Goal: Task Accomplishment & Management: Use online tool/utility

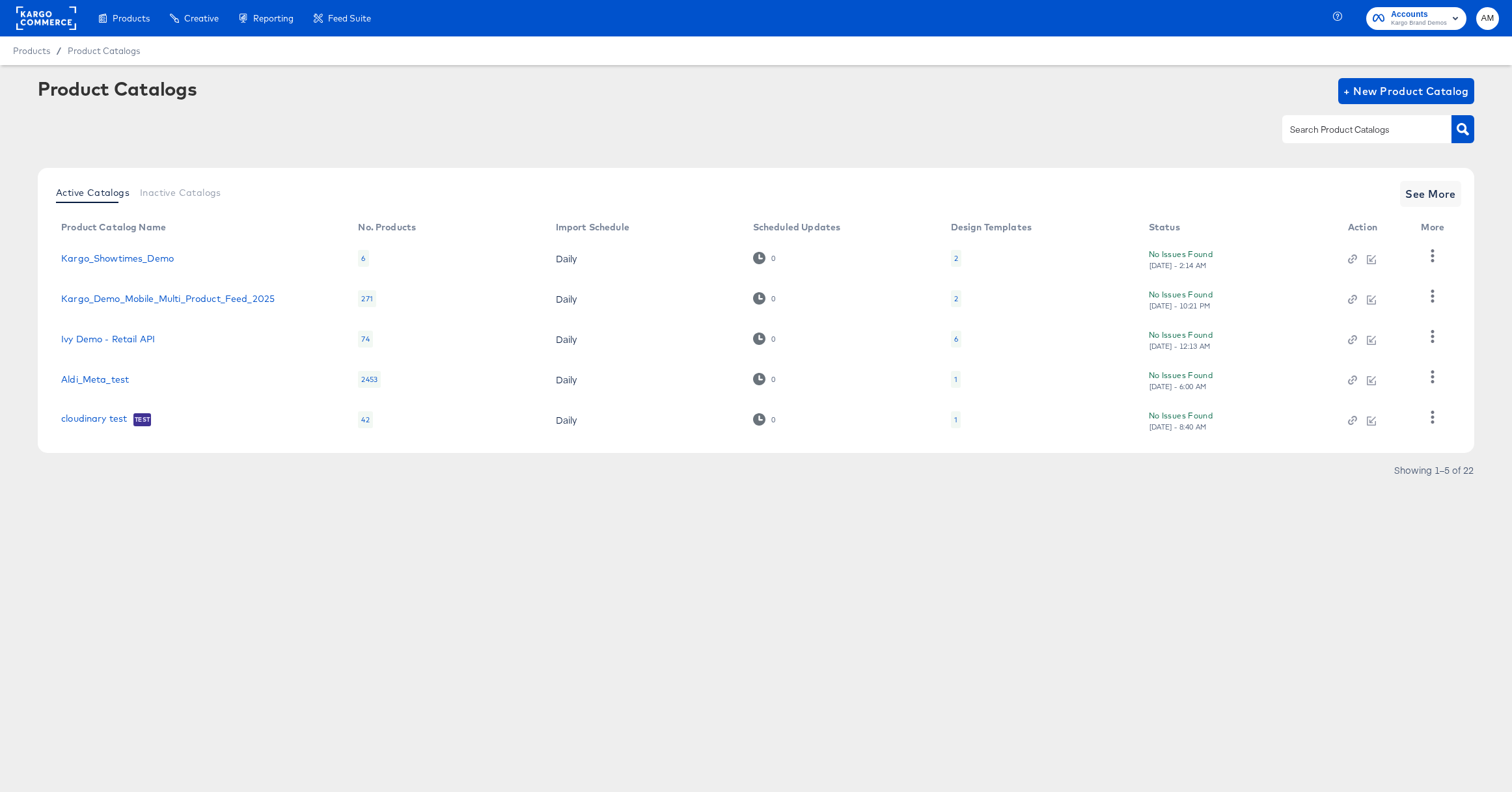
click at [37, 114] on div at bounding box center [755, 129] width 1436 height 29
click at [40, 14] on rect at bounding box center [46, 18] width 60 height 23
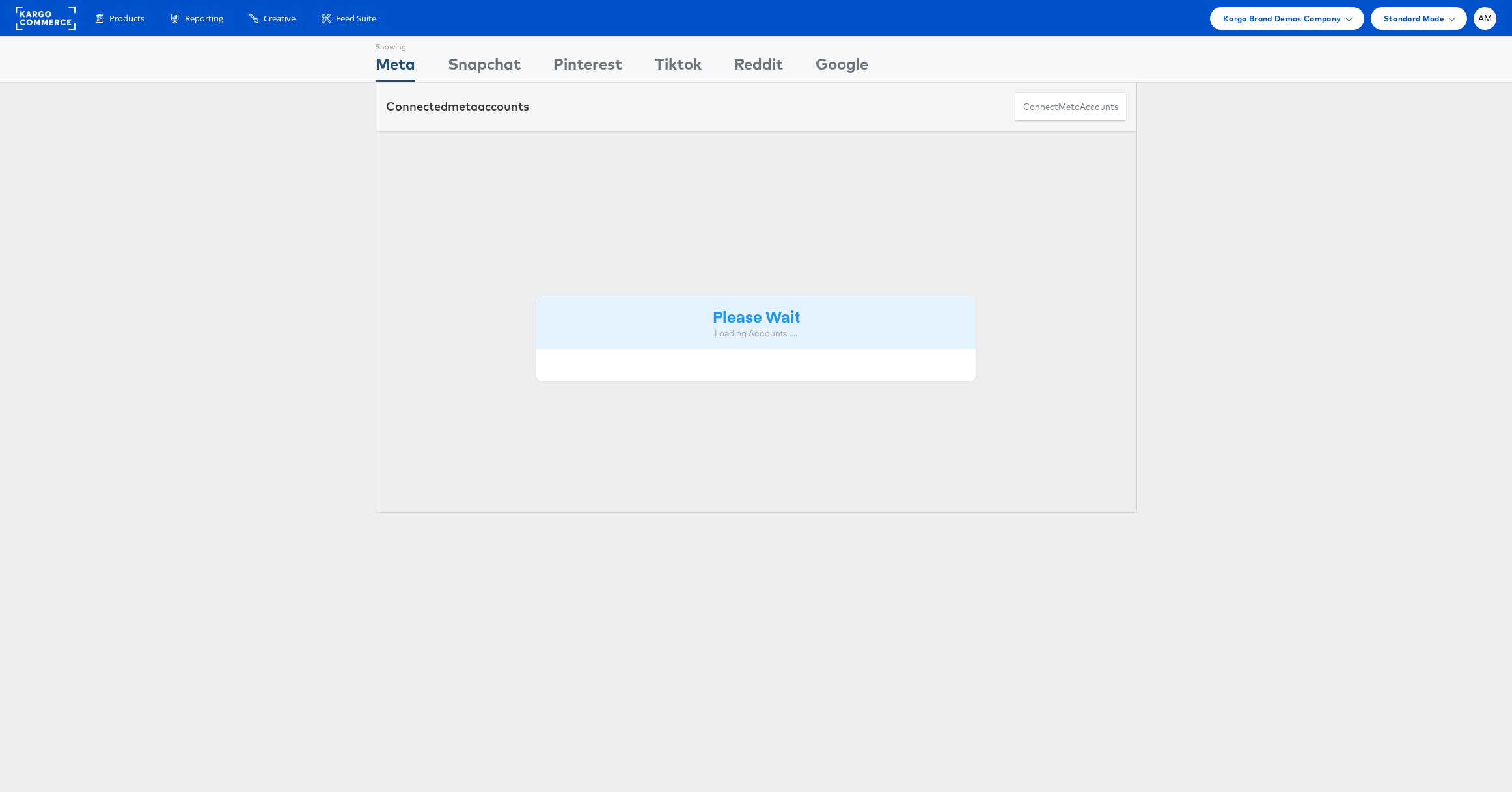
click at [1274, 18] on span "Kargo Brand Demos Company" at bounding box center [1282, 18] width 119 height 14
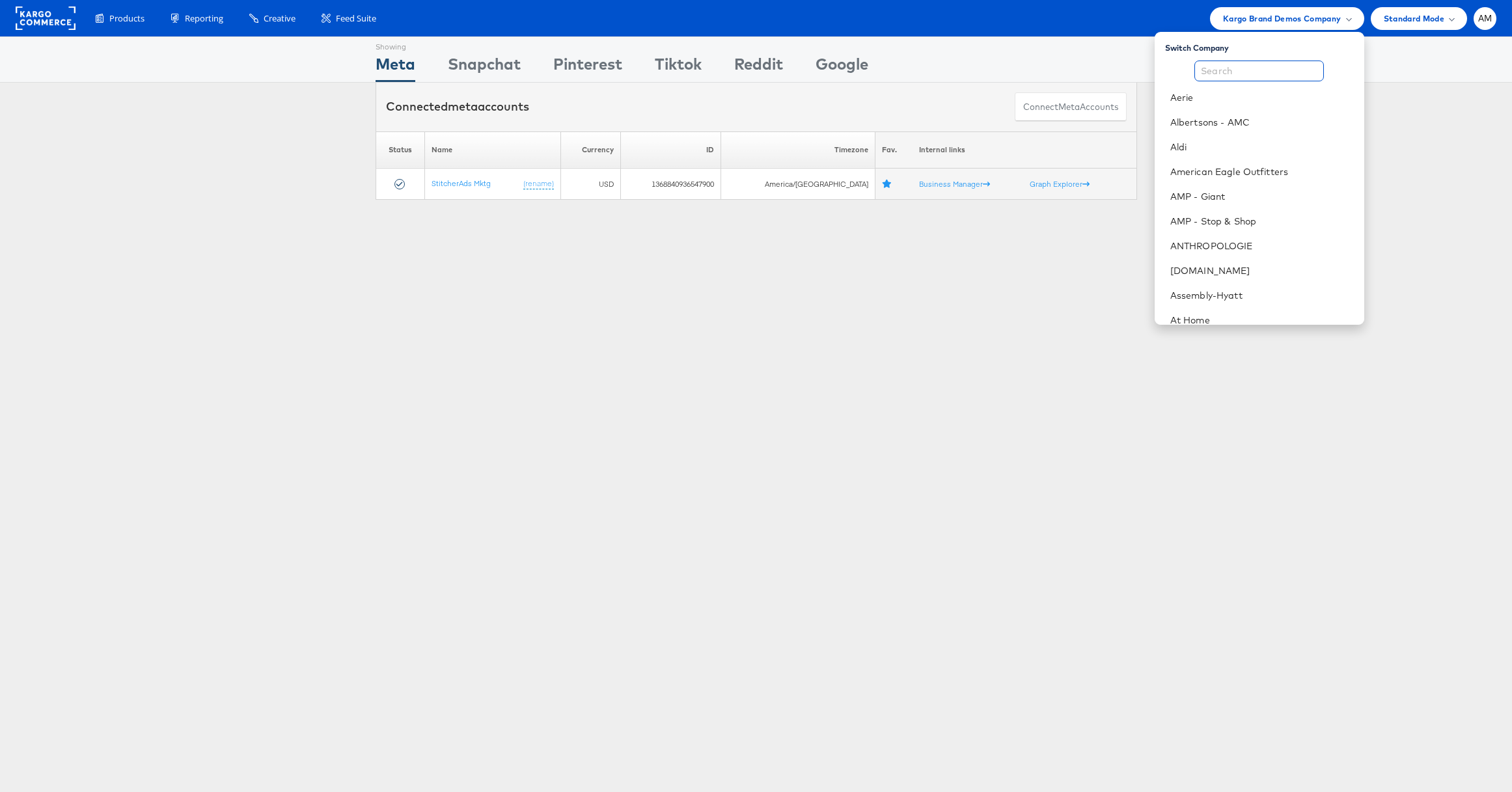
click at [1218, 69] on input "text" at bounding box center [1259, 71] width 129 height 21
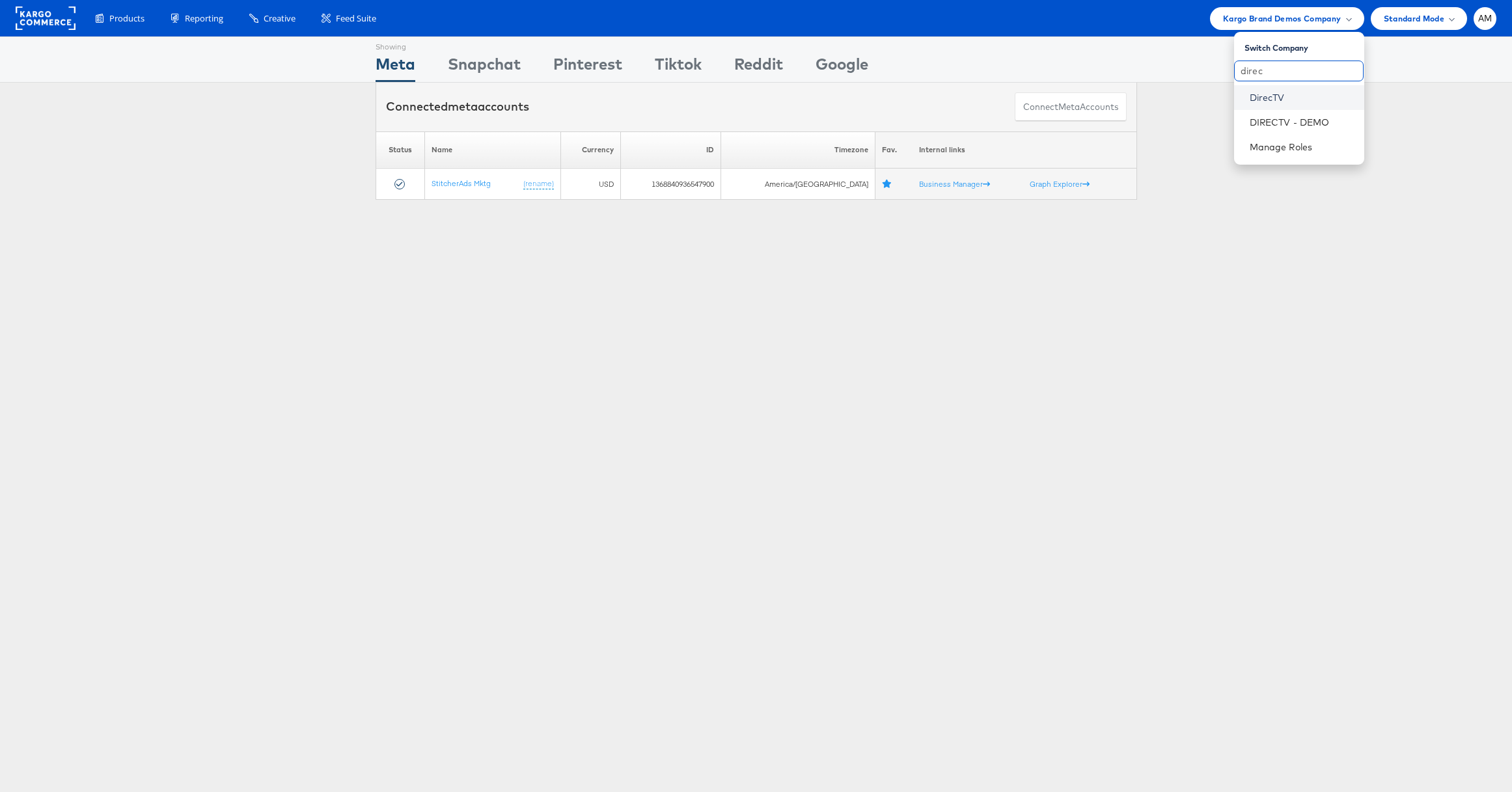
type input "direc"
click at [1253, 97] on link "DirecTV" at bounding box center [1302, 97] width 104 height 13
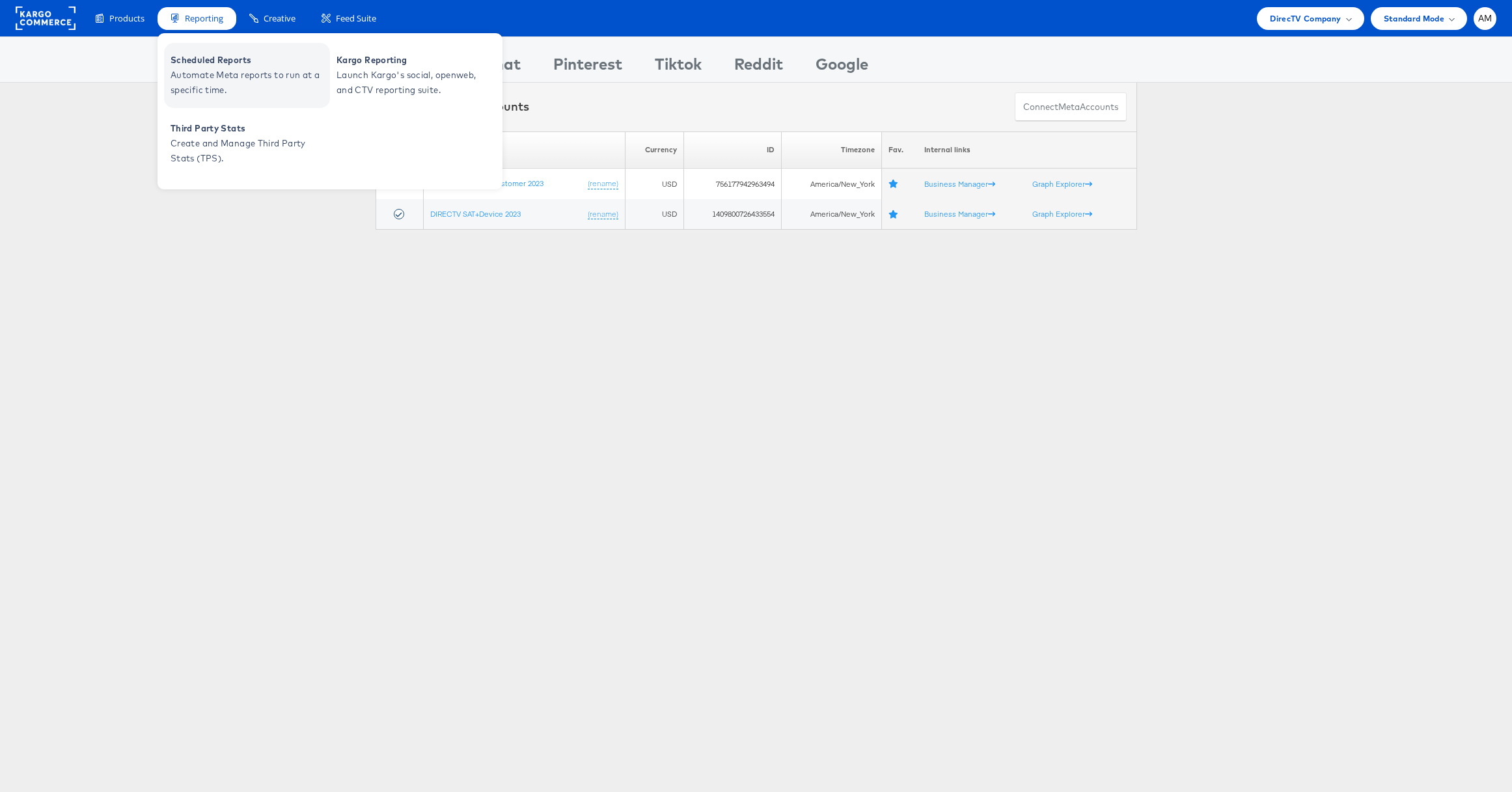
click at [210, 93] on span "Automate Meta reports to run at a specific time." at bounding box center [248, 82] width 156 height 30
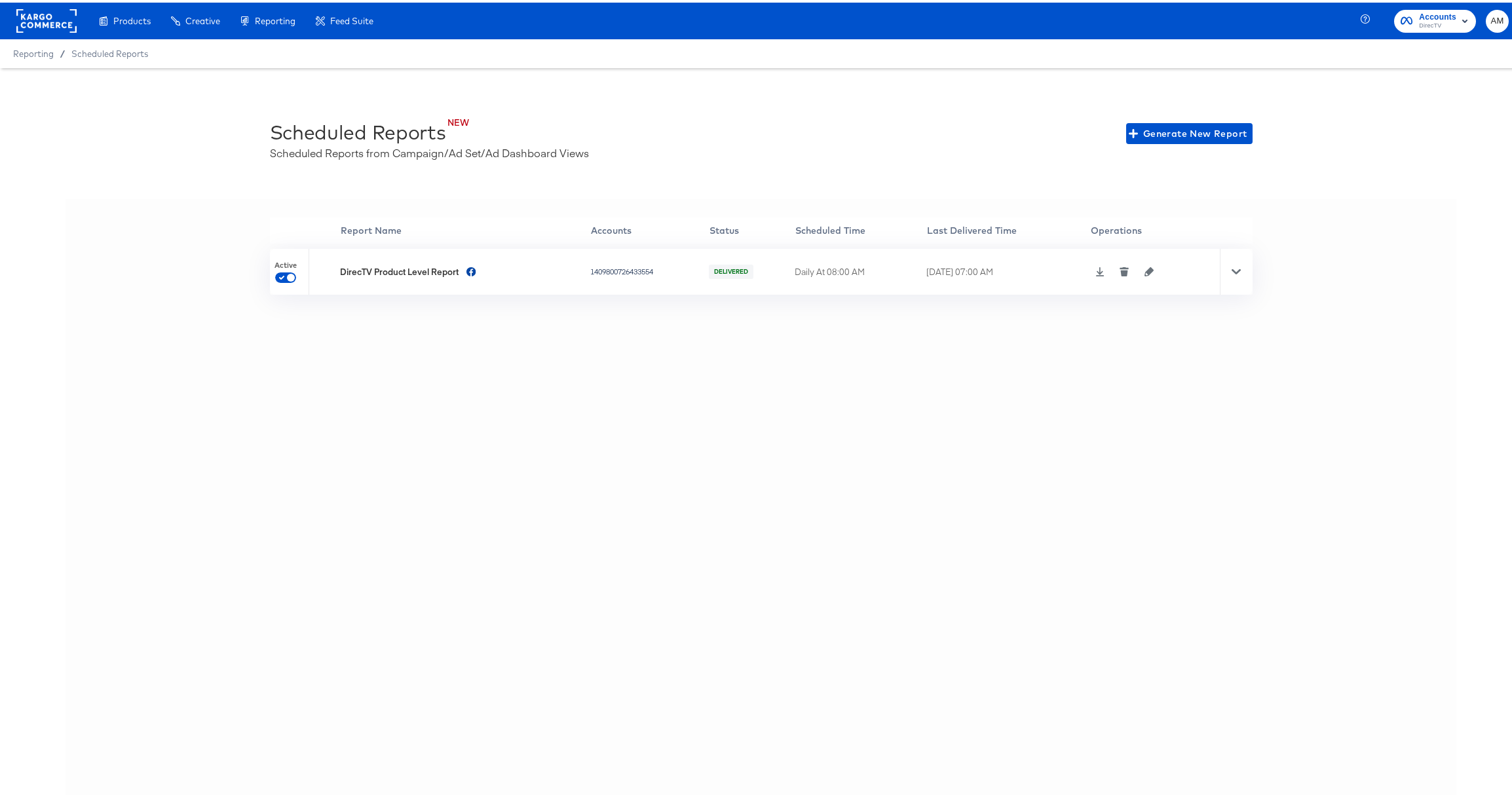
click at [1236, 271] on div at bounding box center [1236, 269] width 33 height 46
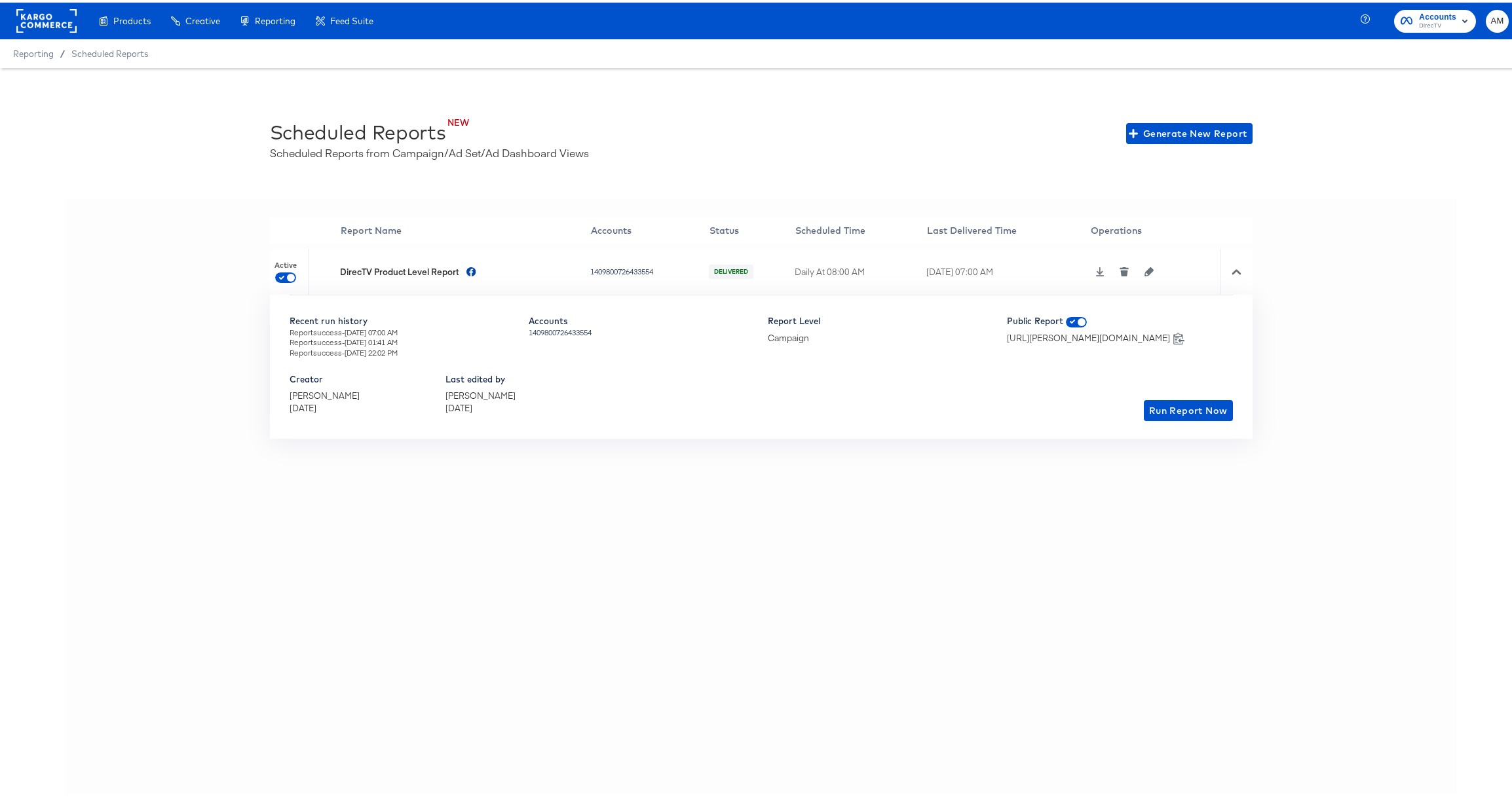
click at [1099, 270] on icon at bounding box center [1100, 269] width 8 height 9
click at [35, 15] on rect at bounding box center [47, 19] width 60 height 23
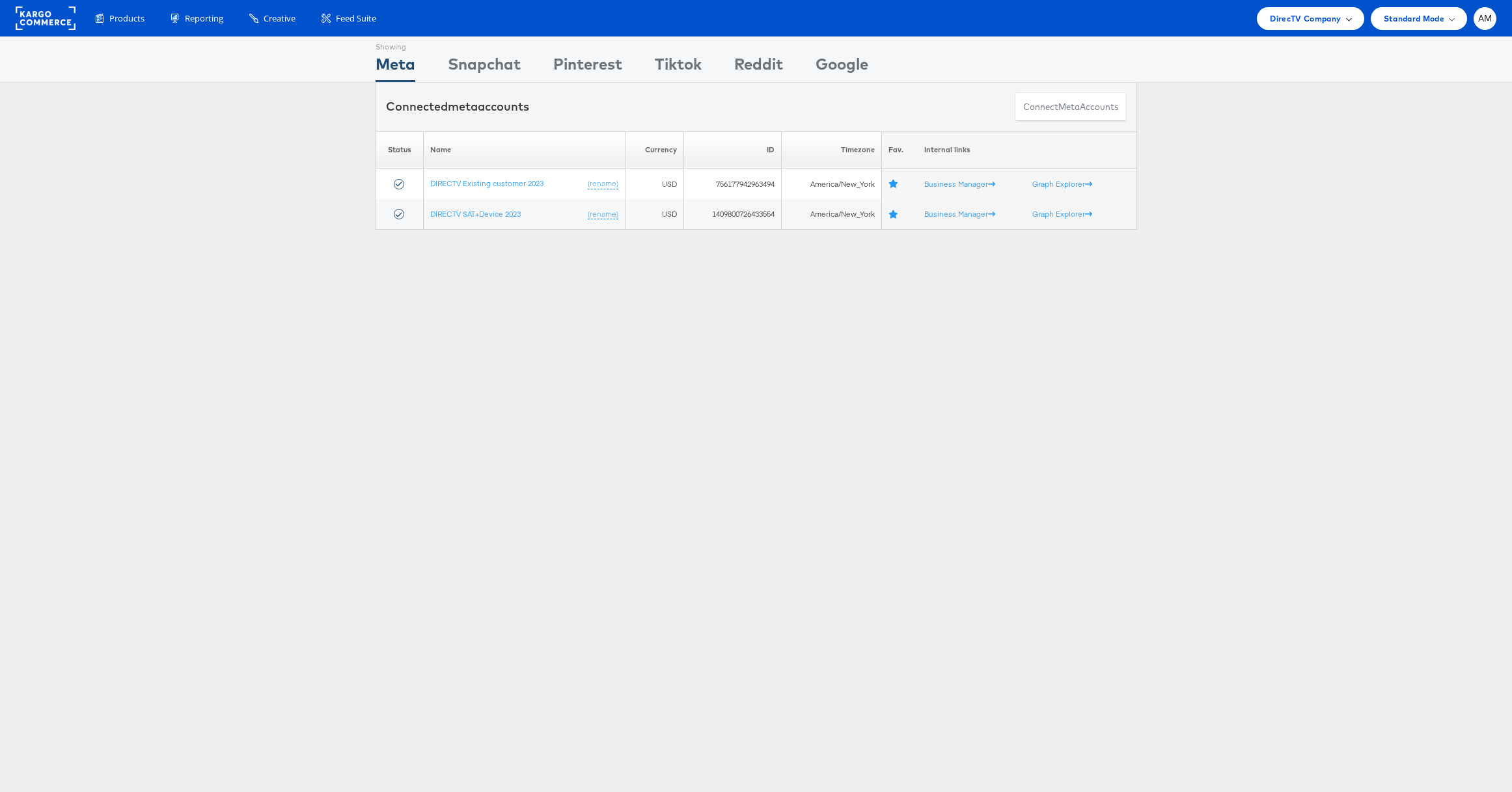
click at [1298, 20] on span "DirecTV Company" at bounding box center [1305, 18] width 71 height 14
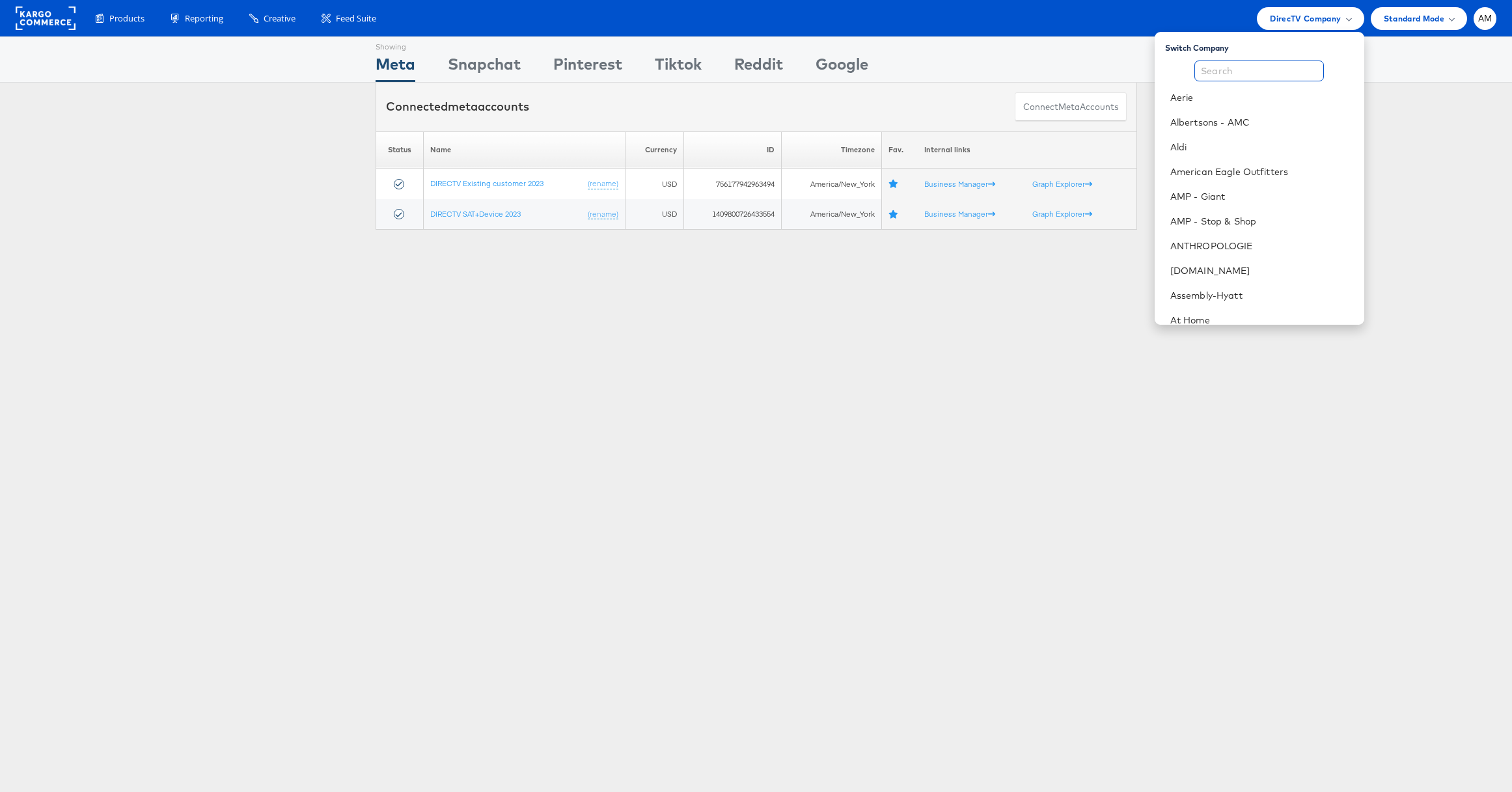
drag, startPoint x: 1219, startPoint y: 74, endPoint x: 1212, endPoint y: 66, distance: 10.6
click at [1218, 73] on input "text" at bounding box center [1259, 71] width 129 height 21
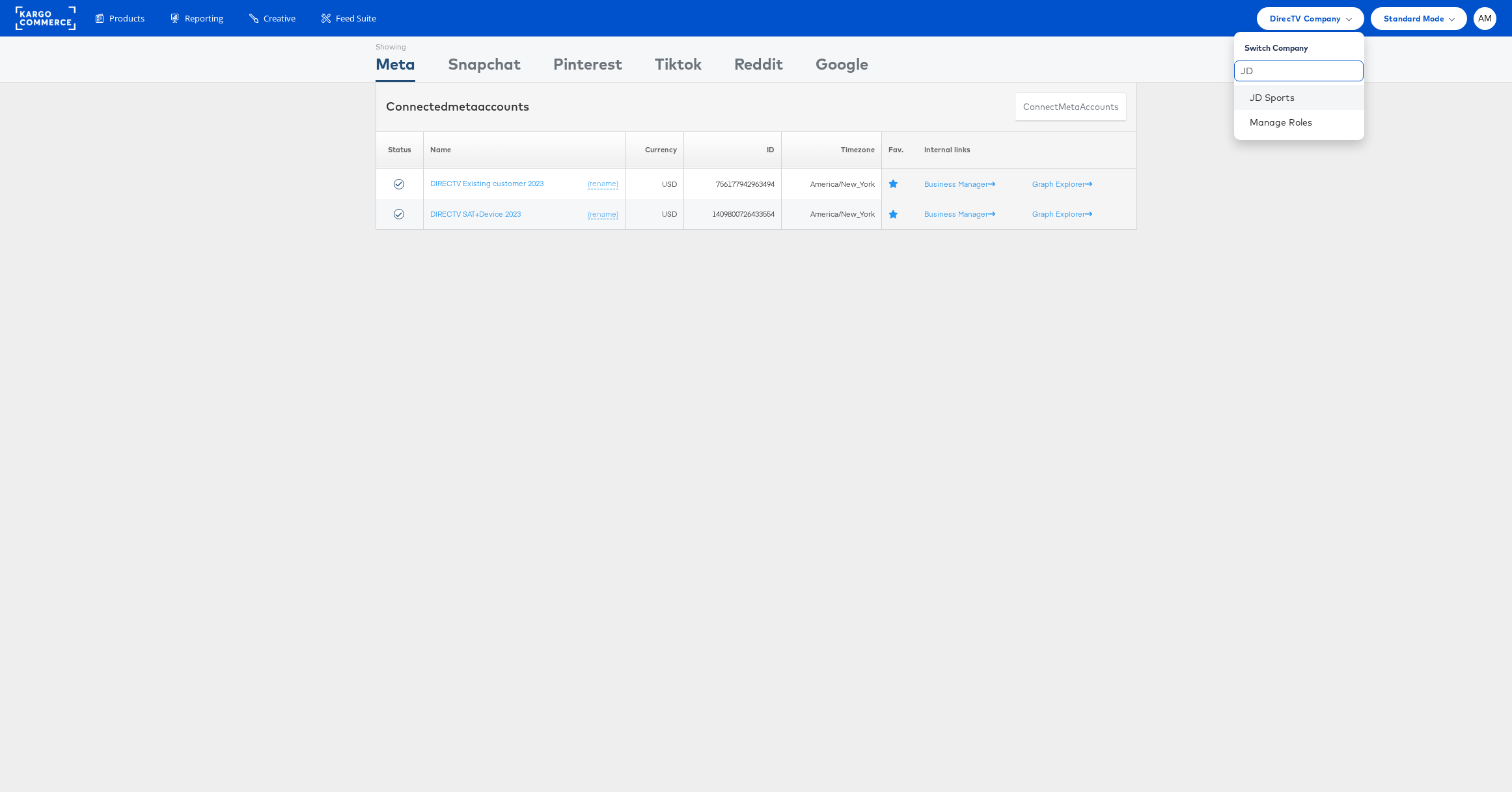
type input "JD"
click at [1246, 95] on li "JD Sports" at bounding box center [1299, 97] width 130 height 25
click at [1282, 100] on link "JD Sports" at bounding box center [1302, 97] width 104 height 13
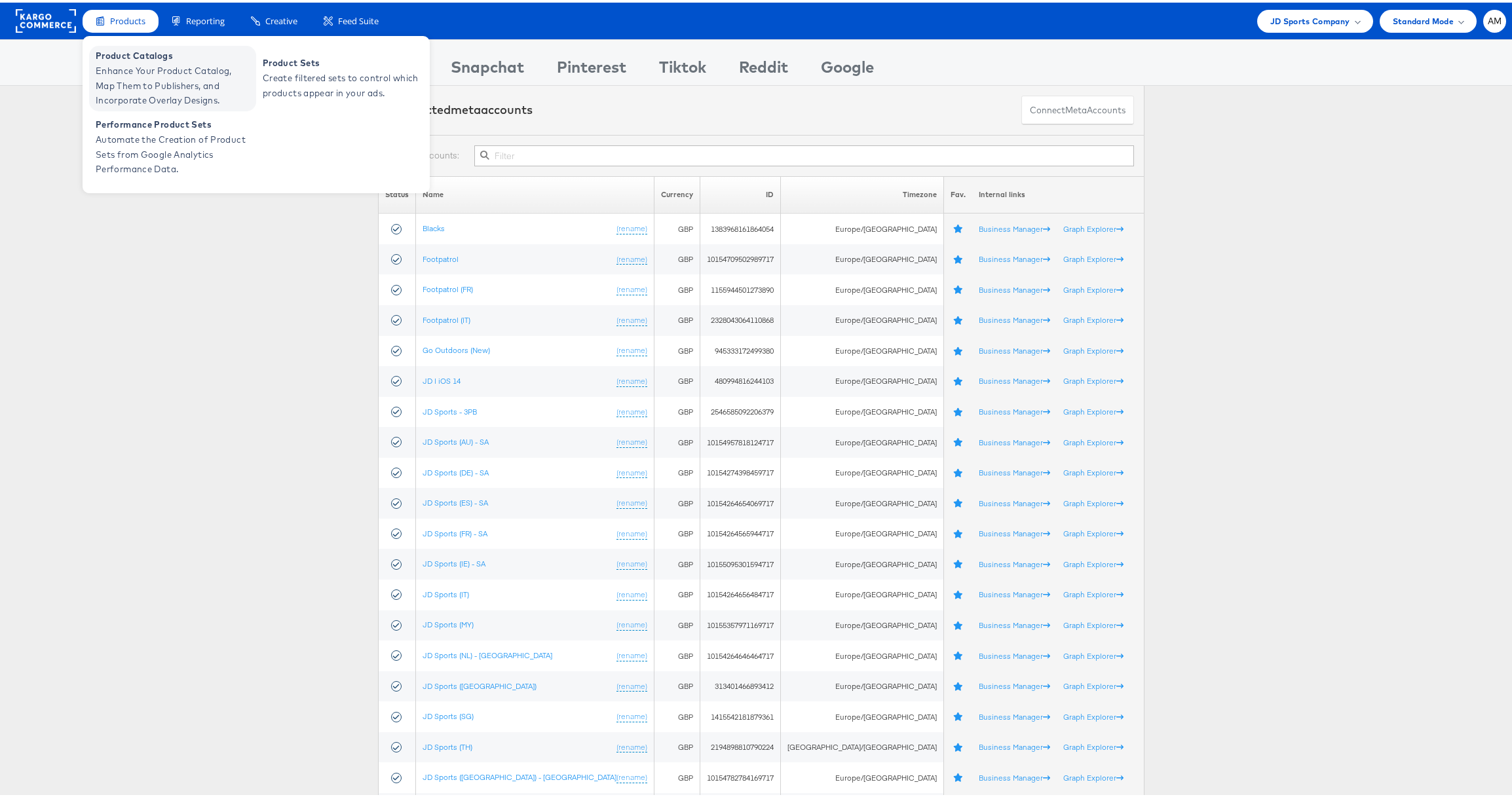
click at [154, 73] on span "Enhance Your Product Catalog, Map Them to Publishers, and Incorporate Overlay D…" at bounding box center [174, 83] width 157 height 45
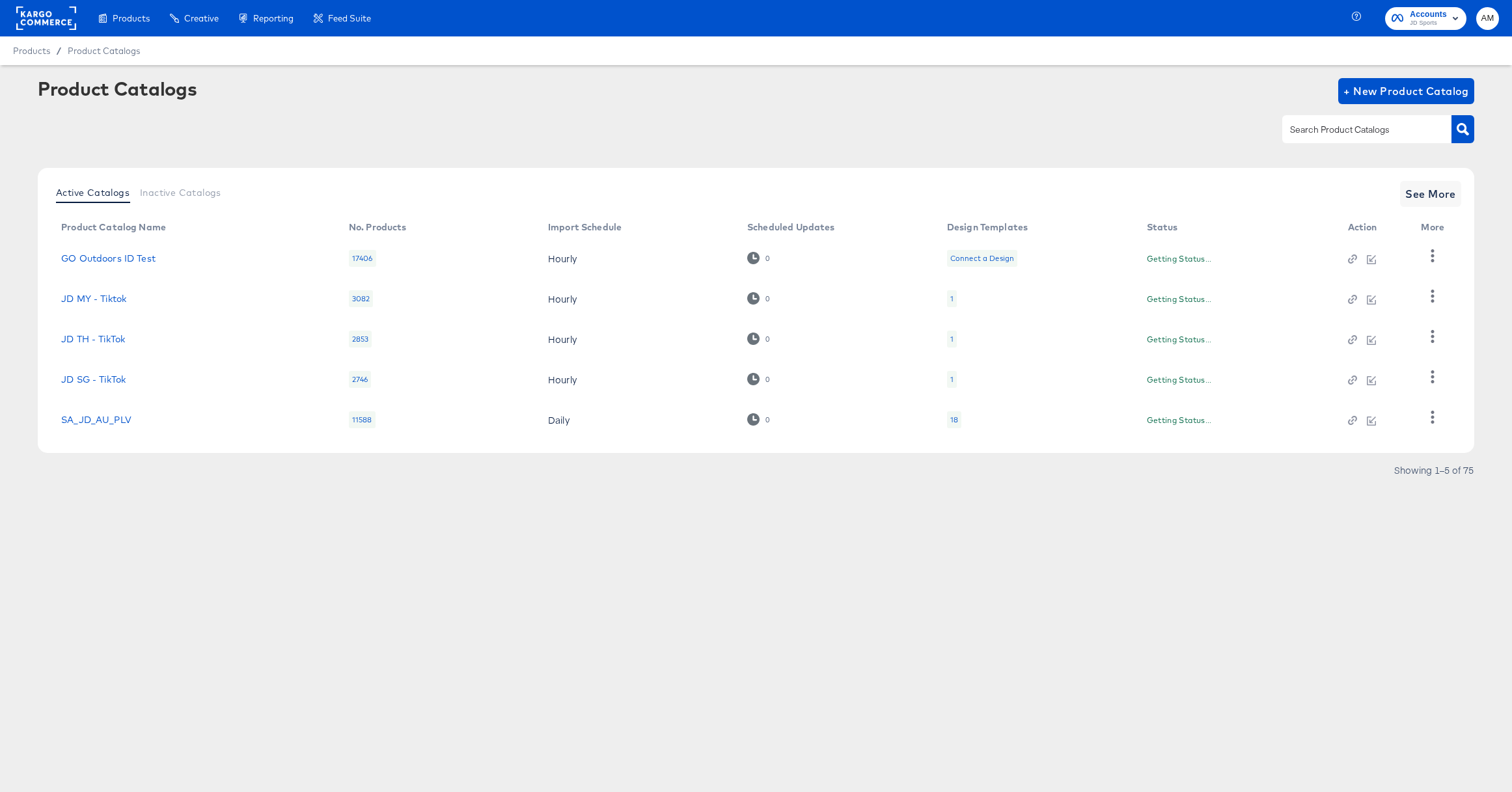
click at [1348, 133] on input "text" at bounding box center [1357, 130] width 139 height 15
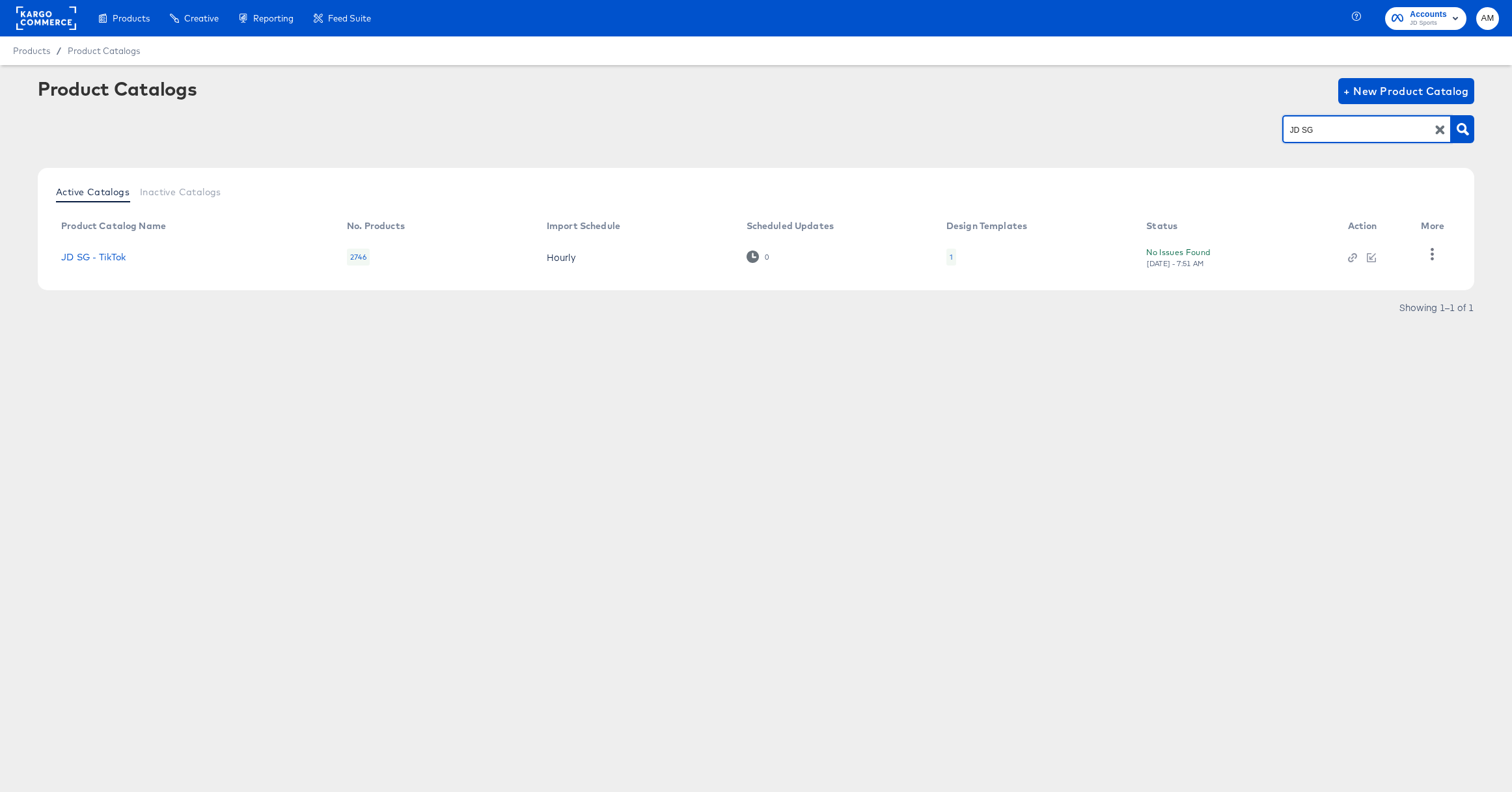
drag, startPoint x: 1302, startPoint y: 131, endPoint x: 1258, endPoint y: 129, distance: 44.0
click at [1258, 129] on div "JD SG" at bounding box center [755, 129] width 1436 height 29
type input "SG"
click at [1462, 131] on icon "button" at bounding box center [1463, 129] width 12 height 12
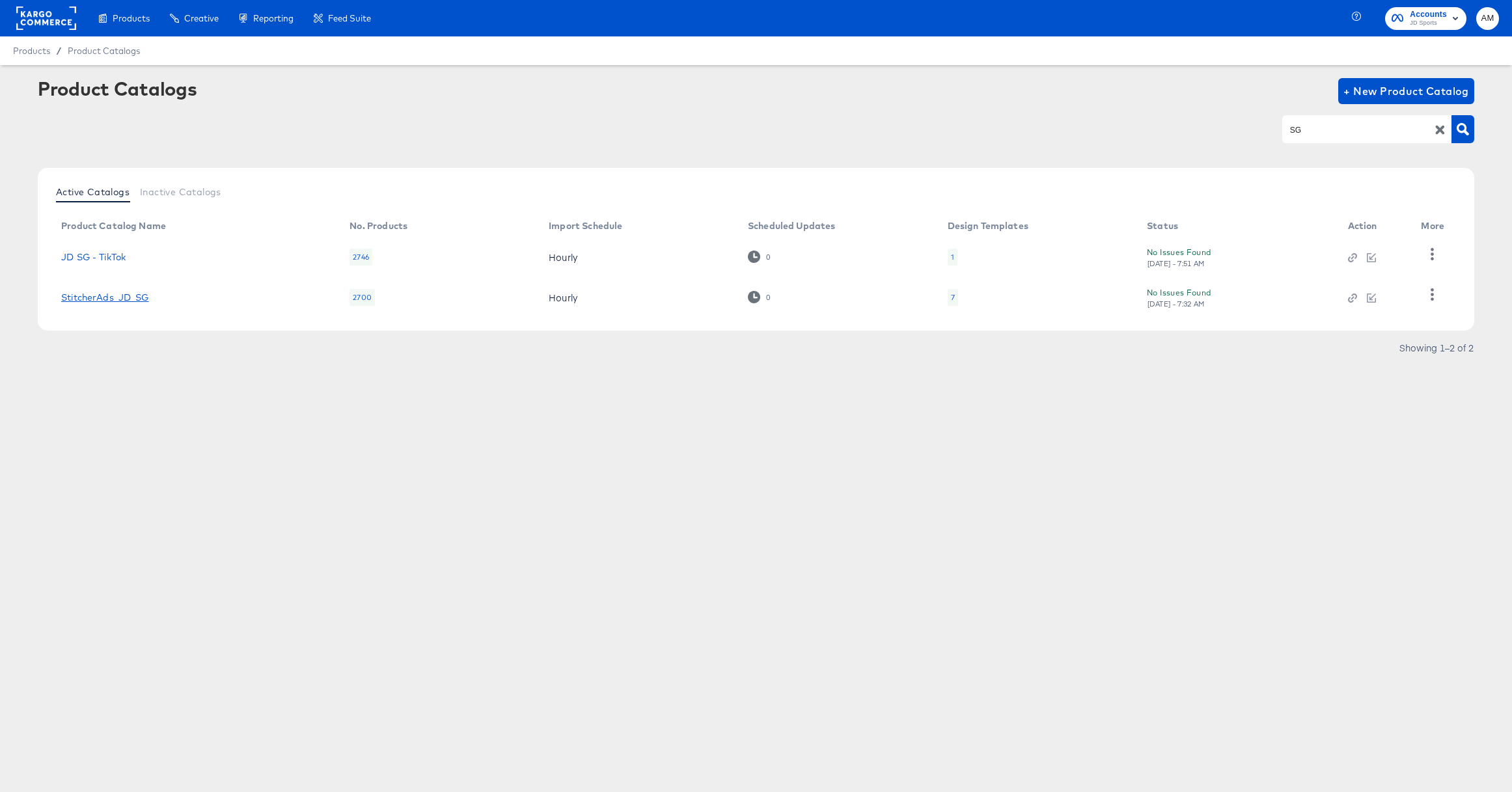
click at [114, 295] on link "StitcherAds_JD_SG" at bounding box center [105, 297] width 88 height 10
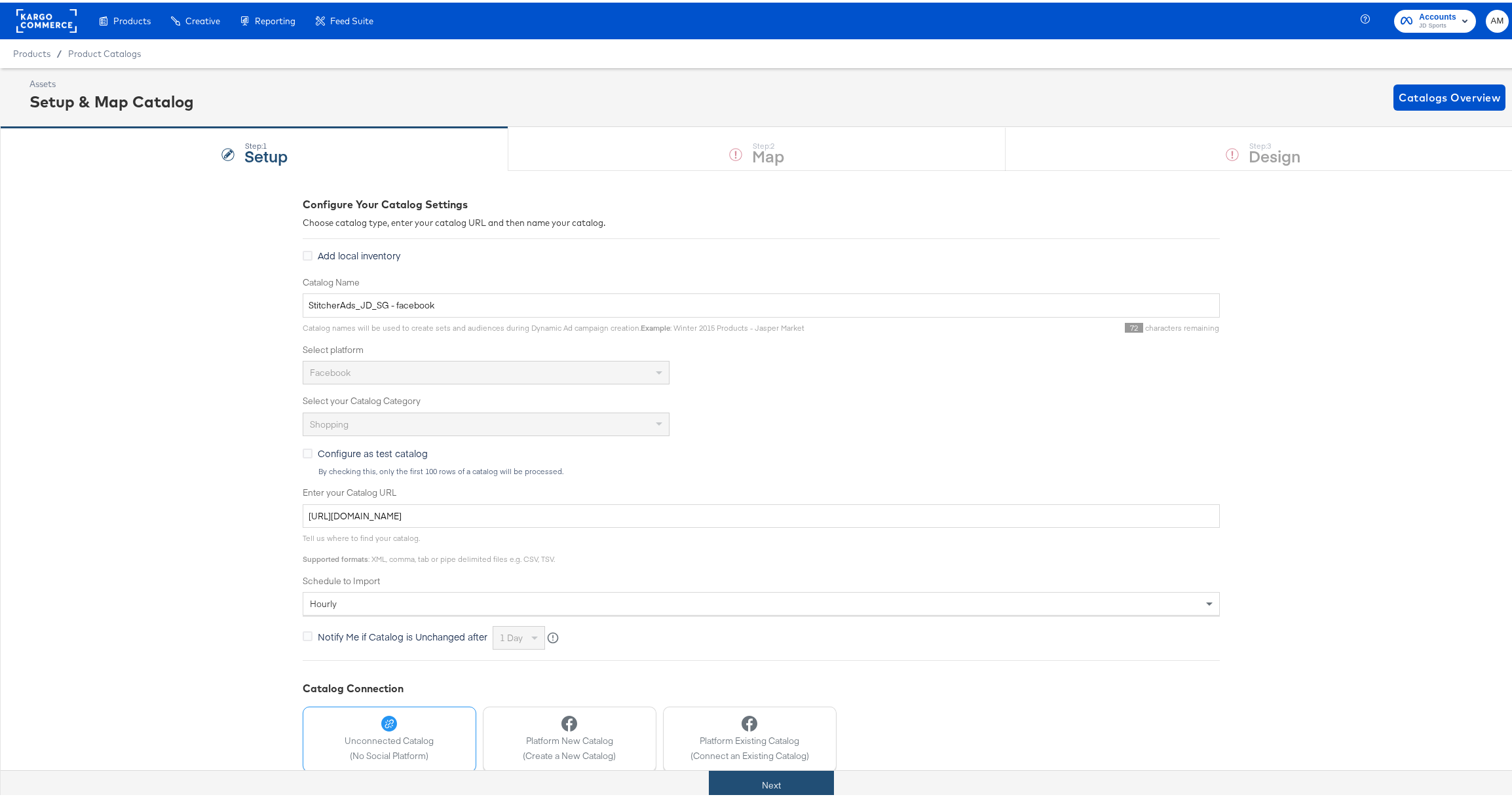
click at [772, 788] on button "Next" at bounding box center [771, 783] width 125 height 29
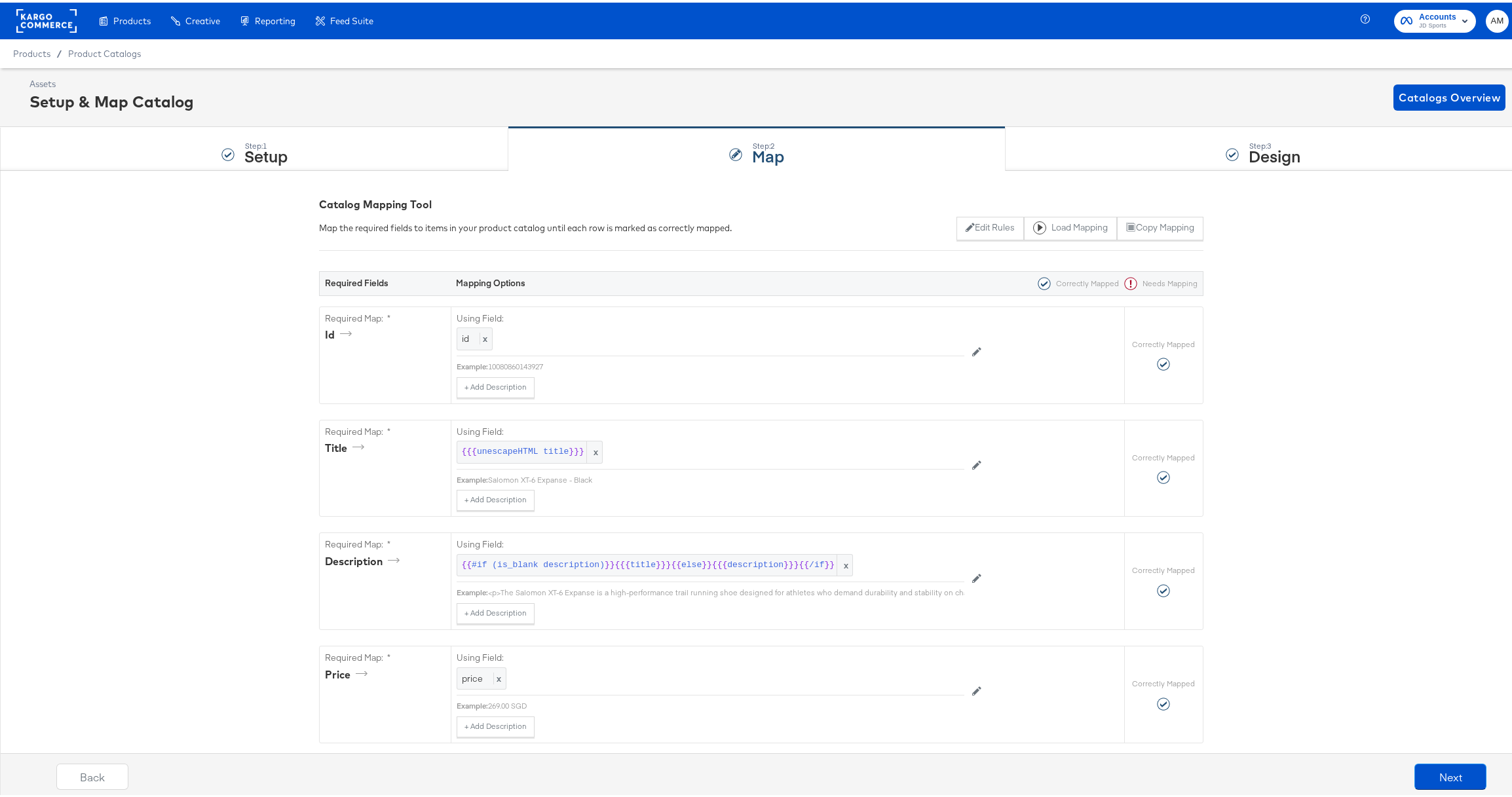
scroll to position [262, 0]
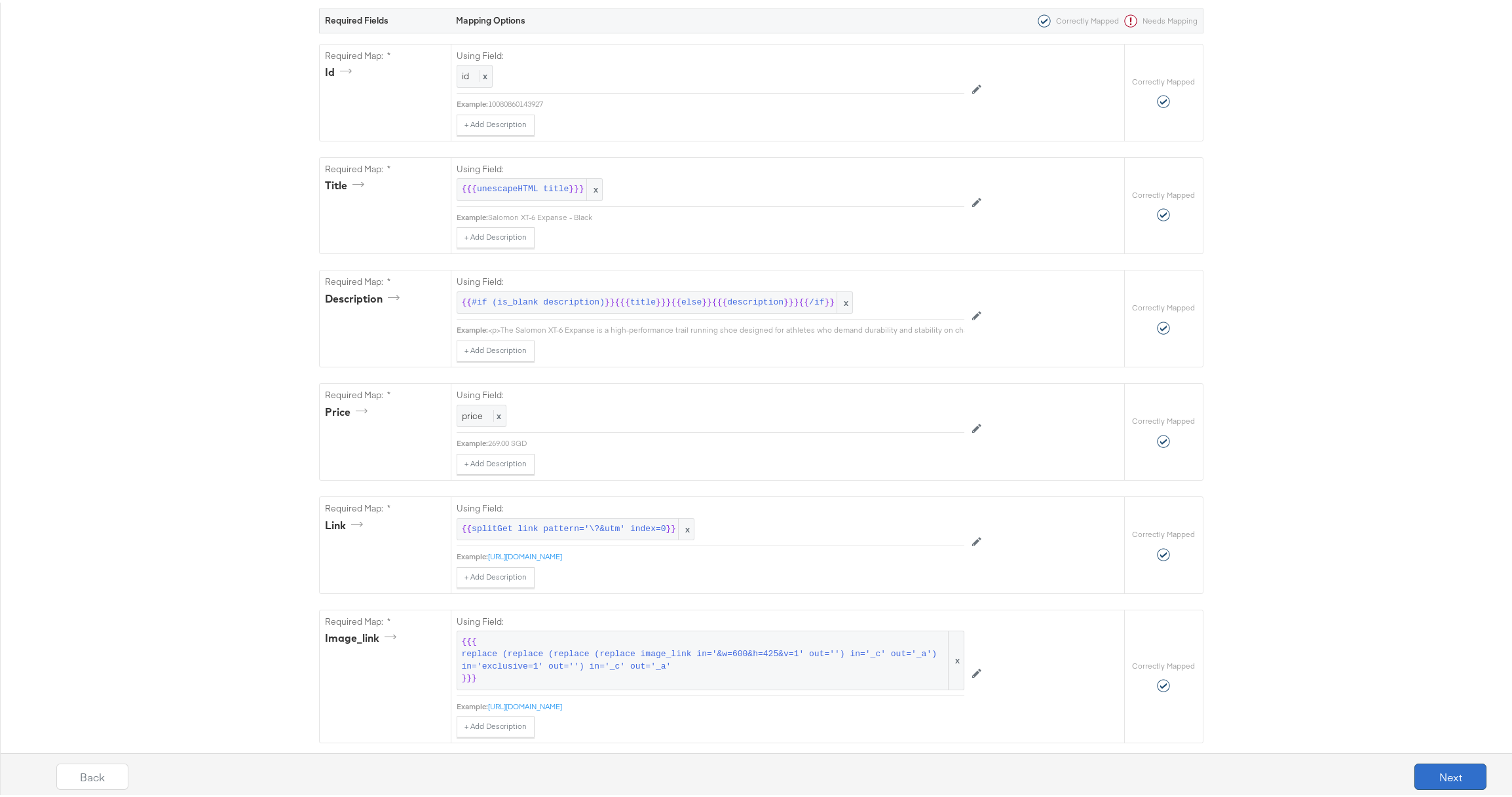
click at [1423, 774] on button "Next" at bounding box center [1450, 774] width 72 height 26
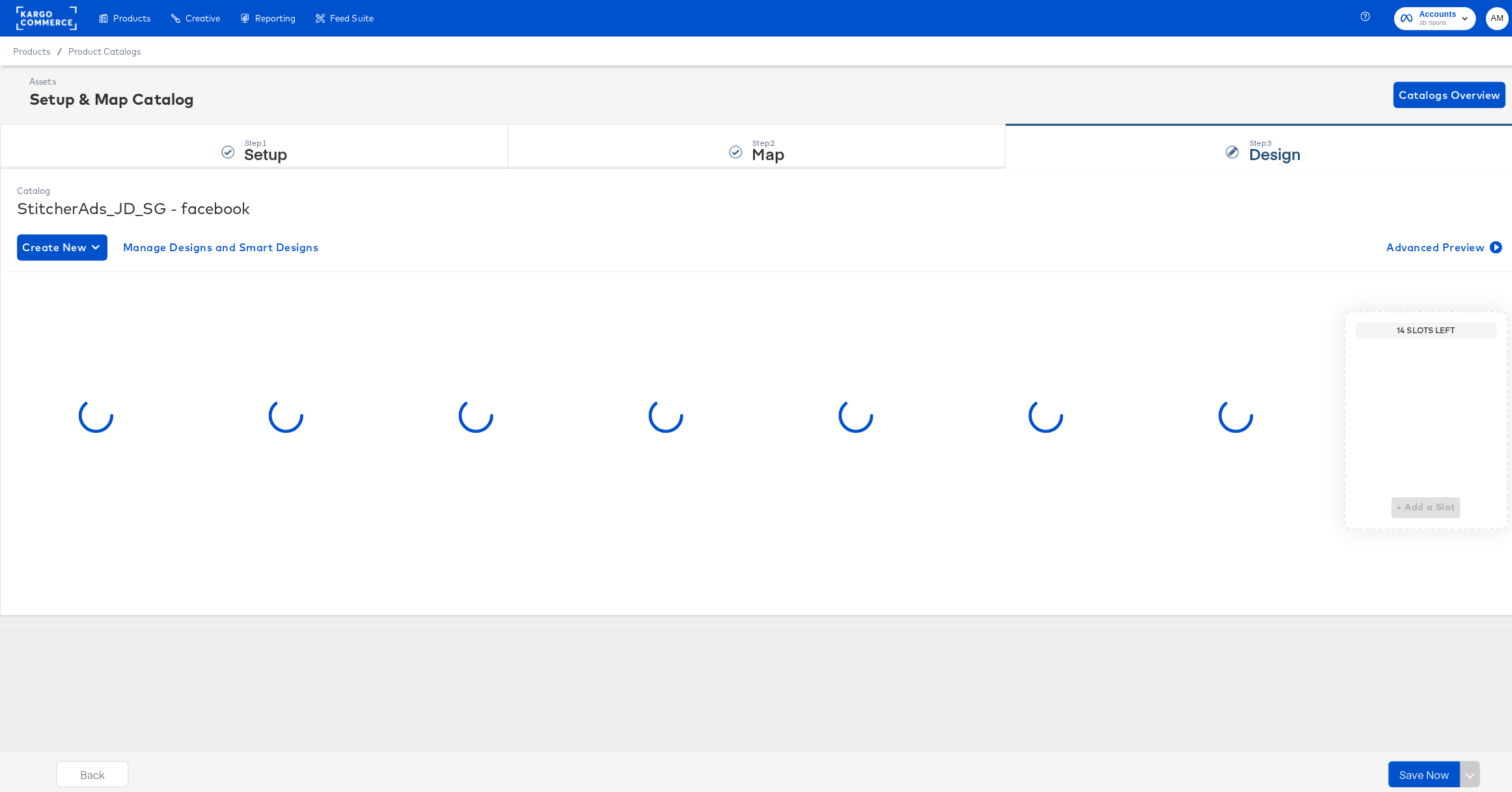
scroll to position [0, 0]
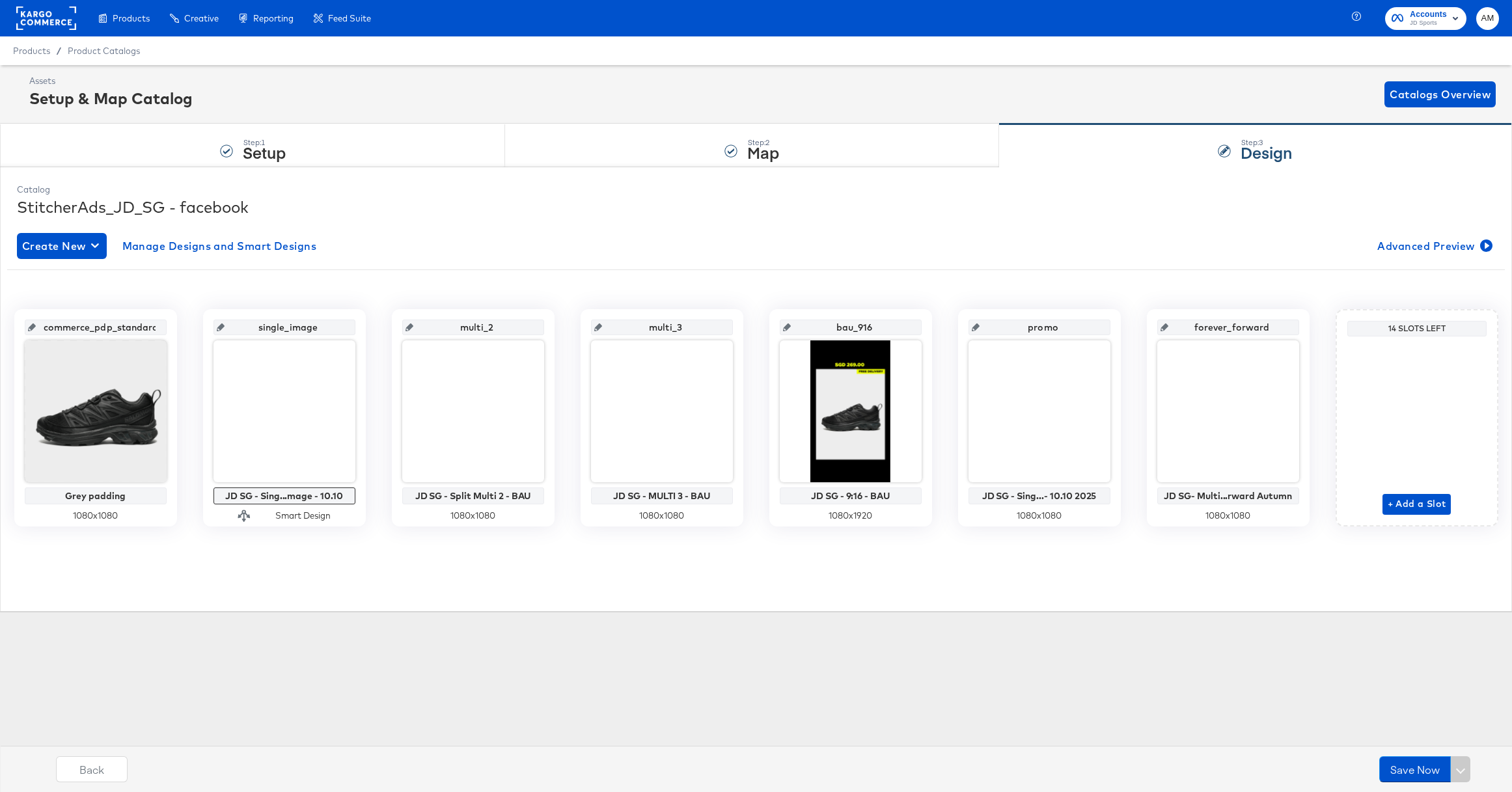
click at [44, 10] on rect at bounding box center [46, 18] width 60 height 23
